Goal: Task Accomplishment & Management: Manage account settings

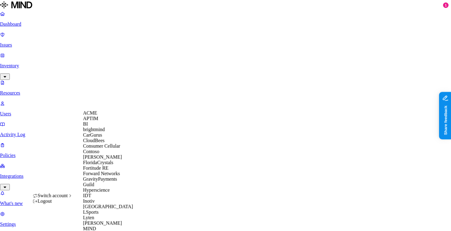
click at [106, 114] on div "ACME" at bounding box center [112, 114] width 59 height 6
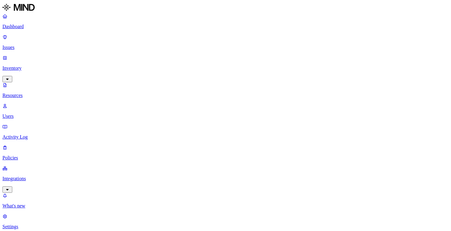
click at [29, 224] on p "Settings" at bounding box center [225, 227] width 446 height 6
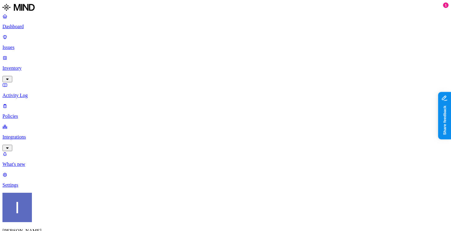
drag, startPoint x: 234, startPoint y: 65, endPoint x: 297, endPoint y: 64, distance: 63.1
type input "[PERSON_NAME]"
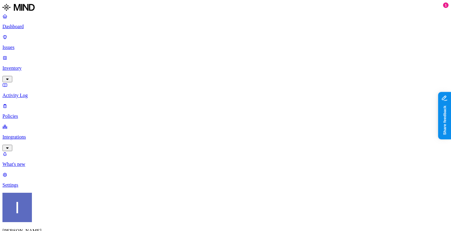
type input "[PERSON_NAME]"
